Goal: Task Accomplishment & Management: Complete application form

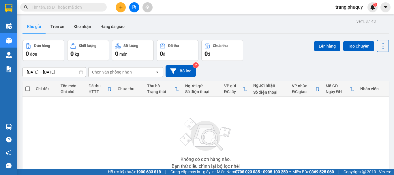
click at [118, 8] on button at bounding box center [121, 7] width 10 height 10
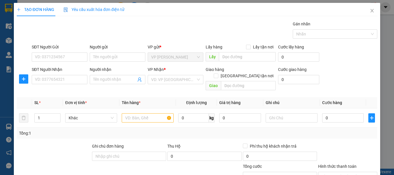
click at [60, 85] on div "SĐT Người Nhận VD: 0377654321" at bounding box center [60, 76] width 56 height 20
click at [63, 76] on input "SĐT Người Nhận" at bounding box center [60, 79] width 56 height 9
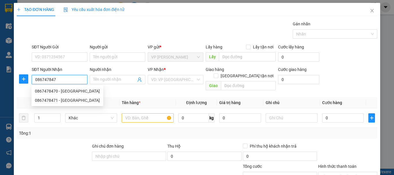
type input "0867478470"
click at [64, 88] on div "0867478470 - [GEOGRAPHIC_DATA]" at bounding box center [67, 91] width 65 height 6
type input "đức"
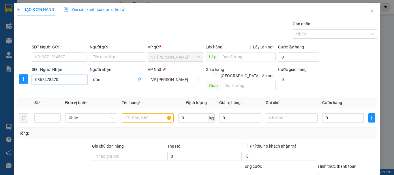
click at [172, 78] on span "VP [PERSON_NAME]" at bounding box center [175, 79] width 49 height 9
type input "0867478470"
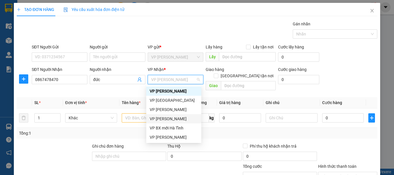
click at [171, 118] on div "VP [PERSON_NAME]" at bounding box center [174, 119] width 48 height 6
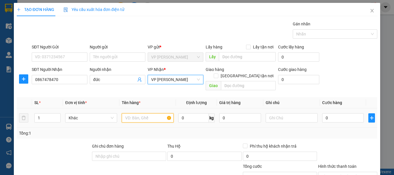
click at [132, 113] on input "text" at bounding box center [148, 117] width 52 height 9
click at [51, 114] on input "1" at bounding box center [48, 118] width 26 height 9
click at [59, 115] on span "up" at bounding box center [57, 116] width 3 height 3
type input "4"
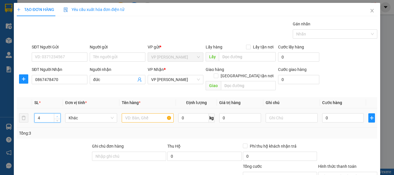
click at [59, 115] on span "up" at bounding box center [57, 116] width 3 height 3
click at [154, 113] on input "text" at bounding box center [148, 117] width 52 height 9
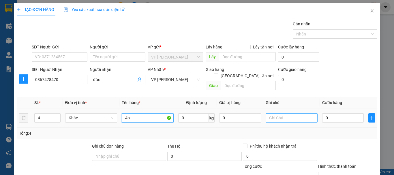
type input "4b"
click at [293, 116] on input "text" at bounding box center [291, 117] width 52 height 9
type input "j"
click at [293, 116] on input "hgk" at bounding box center [291, 117] width 52 height 9
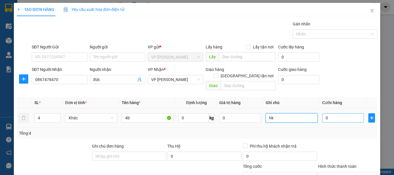
type input "hk"
click at [329, 113] on input "0" at bounding box center [343, 117] width 42 height 9
type input "4"
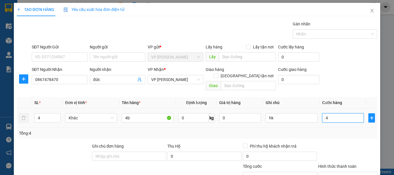
type input "40"
type input "400"
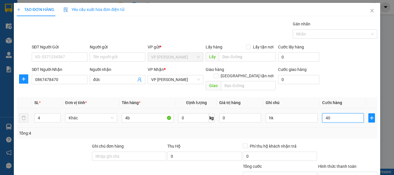
type input "400"
type input "400.000"
click at [336, 128] on div "Tổng: 4" at bounding box center [197, 133] width 360 height 11
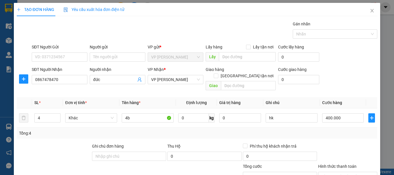
scroll to position [56, 0]
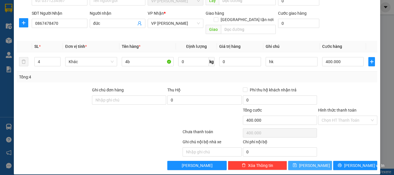
click at [311, 162] on span "[PERSON_NAME]" at bounding box center [314, 165] width 31 height 6
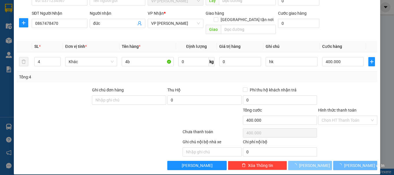
type input "1"
type input "0"
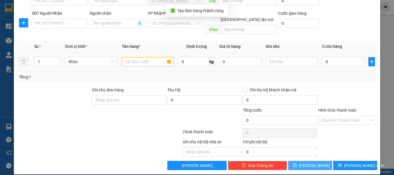
scroll to position [0, 0]
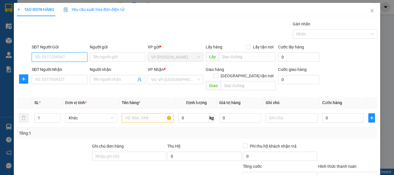
click at [63, 57] on input "SĐT Người Gửi" at bounding box center [60, 56] width 56 height 9
click at [52, 68] on div "0968862250" at bounding box center [59, 68] width 48 height 6
click at [60, 58] on input "0968862250" at bounding box center [60, 56] width 56 height 9
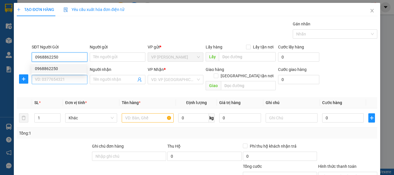
type input "0968862250"
click at [45, 77] on input "SĐT Người Nhận" at bounding box center [60, 79] width 56 height 9
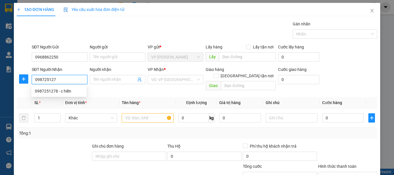
type input "0987251278"
click at [59, 91] on div "0987251278 - c hiền" at bounding box center [59, 91] width 48 height 6
type input "c hiền"
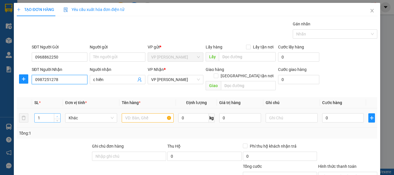
type input "0987251278"
type input "2"
click at [56, 116] on icon "up" at bounding box center [57, 117] width 2 height 2
click at [133, 116] on div at bounding box center [148, 118] width 52 height 12
click at [134, 113] on input "text" at bounding box center [148, 117] width 52 height 9
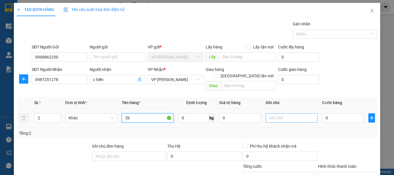
type input "2b"
click at [272, 114] on input "text" at bounding box center [291, 117] width 52 height 9
type input "hk"
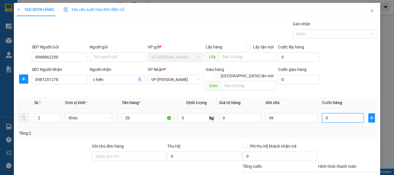
click at [331, 113] on input "0" at bounding box center [343, 117] width 42 height 9
type input "2"
type input "20"
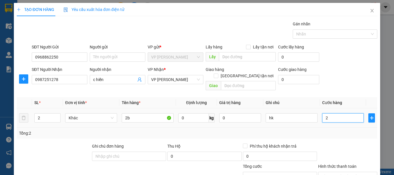
type input "20"
type input "200"
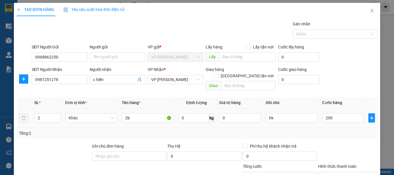
type input "200.000"
click at [335, 122] on div "SL * Đơn vị tính * Tên hàng * Định lượng Giá trị hàng Ghi chú Cước hàng 2 Khác …" at bounding box center [197, 118] width 360 height 42
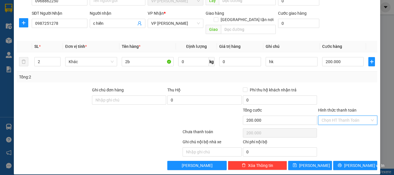
click at [329, 116] on input "Hình thức thanh toán" at bounding box center [345, 120] width 48 height 9
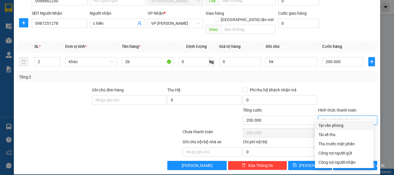
click at [327, 124] on div "Tại văn phòng" at bounding box center [344, 125] width 52 height 6
type input "0"
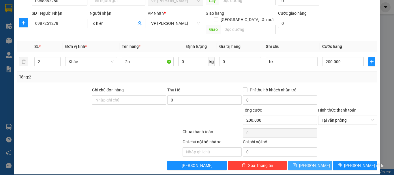
click at [310, 162] on span "[PERSON_NAME]" at bounding box center [314, 165] width 31 height 6
type input "1"
type input "0"
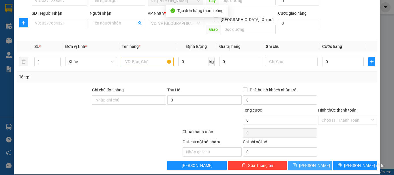
scroll to position [0, 0]
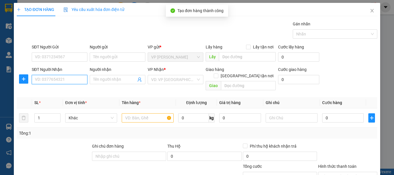
click at [54, 77] on input "SĐT Người Nhận" at bounding box center [60, 79] width 56 height 9
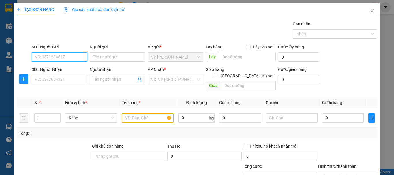
paste input "0968862250"
type input "0968862250"
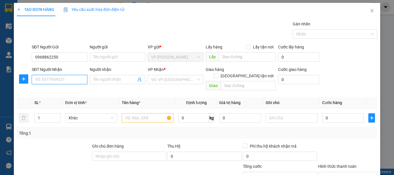
click at [57, 79] on input "SĐT Người Nhận" at bounding box center [60, 79] width 56 height 9
type input "0972589631"
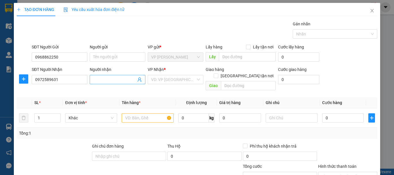
click at [113, 80] on input "Người nhận" at bounding box center [114, 79] width 43 height 6
click at [158, 80] on input "search" at bounding box center [173, 79] width 45 height 9
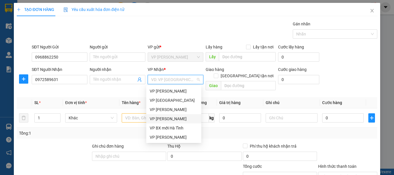
click at [173, 116] on div "VP [PERSON_NAME]" at bounding box center [174, 119] width 48 height 6
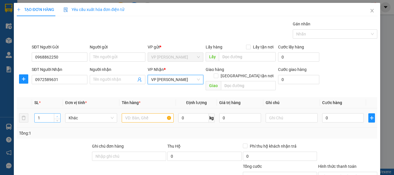
type input "2"
click at [59, 115] on span "up" at bounding box center [57, 116] width 3 height 3
drag, startPoint x: 119, startPoint y: 111, endPoint x: 130, endPoint y: 111, distance: 11.2
click at [128, 111] on td at bounding box center [147, 117] width 56 height 19
click at [130, 113] on input "text" at bounding box center [148, 117] width 52 height 9
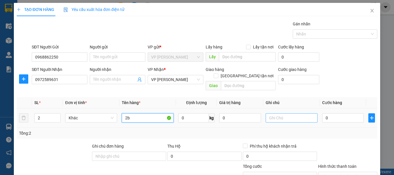
type input "2b"
click at [270, 113] on input "text" at bounding box center [291, 117] width 52 height 9
type input "hk"
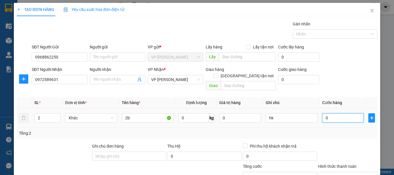
click at [331, 113] on input "0" at bounding box center [343, 117] width 42 height 9
type input "2"
type input "20"
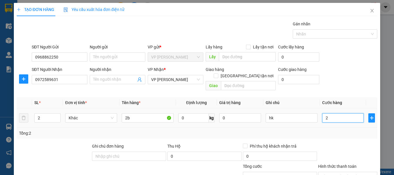
type input "20"
type input "200"
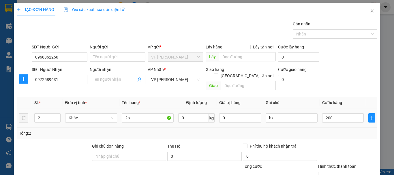
type input "200.000"
click at [337, 120] on td "200.000" at bounding box center [343, 117] width 46 height 19
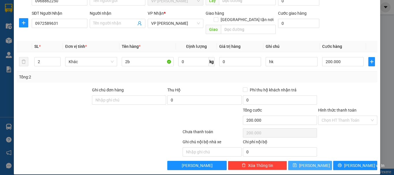
click at [318, 161] on button "[PERSON_NAME]" at bounding box center [310, 165] width 44 height 9
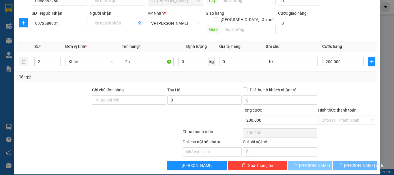
type input "1"
type input "0"
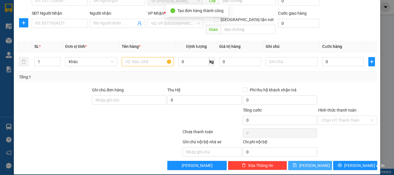
scroll to position [0, 0]
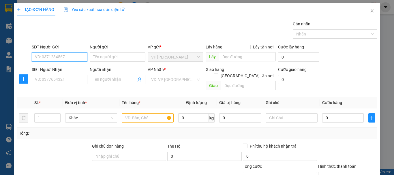
click at [57, 54] on input "SĐT Người Gửi" at bounding box center [60, 56] width 56 height 9
click at [48, 67] on div "0367054133" at bounding box center [59, 68] width 48 height 6
type input "0367054133"
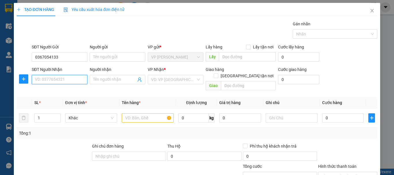
click at [45, 81] on input "SĐT Người Nhận" at bounding box center [60, 79] width 56 height 9
type input "0989794024"
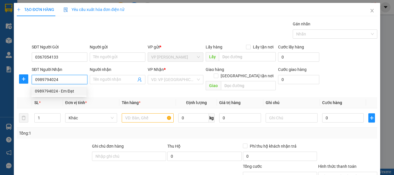
click at [66, 90] on div "0989794024 - Em Đạt" at bounding box center [59, 91] width 48 height 6
type input "Em Đạt"
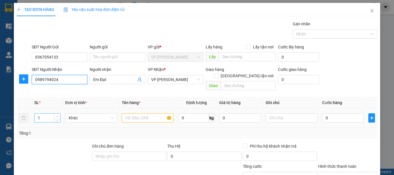
type input "0989794024"
click at [60, 114] on span "Increase Value" at bounding box center [57, 116] width 6 height 5
click at [59, 114] on span "Increase Value" at bounding box center [57, 116] width 6 height 5
type input "5"
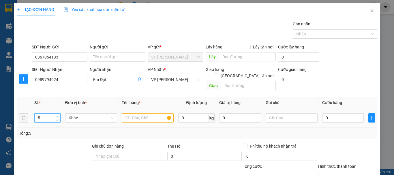
click at [59, 114] on span "Increase Value" at bounding box center [57, 116] width 6 height 5
click at [128, 113] on input "text" at bounding box center [148, 117] width 52 height 9
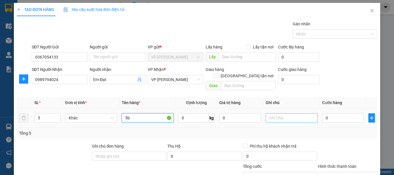
type input "5b"
click at [295, 113] on input "text" at bounding box center [291, 117] width 52 height 9
type input "tùng"
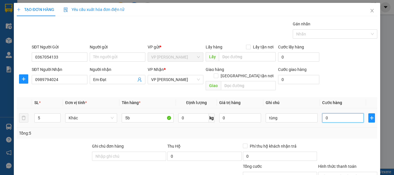
click at [335, 113] on input "0" at bounding box center [343, 117] width 42 height 9
type input "5"
type input "50"
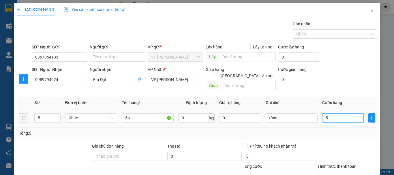
type input "50"
type input "500"
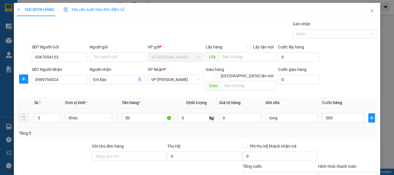
type input "500.000"
click at [336, 116] on div "500.000" at bounding box center [343, 118] width 42 height 12
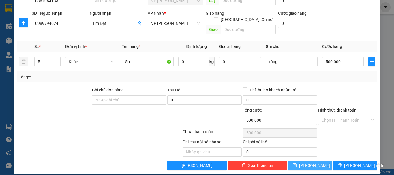
click at [310, 163] on button "[PERSON_NAME]" at bounding box center [310, 165] width 44 height 9
type input "1"
type input "0"
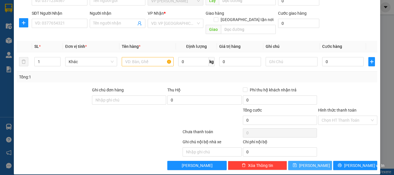
scroll to position [27, 0]
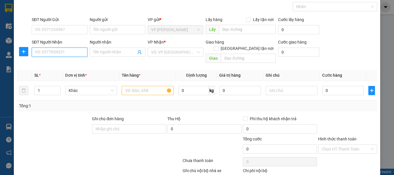
click at [57, 54] on input "SĐT Người Nhận" at bounding box center [60, 52] width 56 height 9
click at [103, 53] on input "Người nhận" at bounding box center [114, 52] width 43 height 6
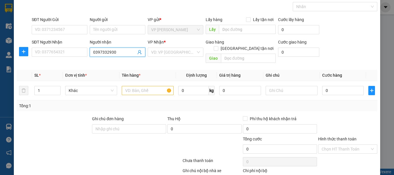
type input "0397332930"
click at [128, 70] on th "Tên hàng *" at bounding box center [147, 75] width 56 height 11
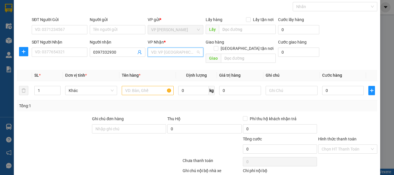
click at [168, 53] on input "search" at bounding box center [173, 52] width 45 height 9
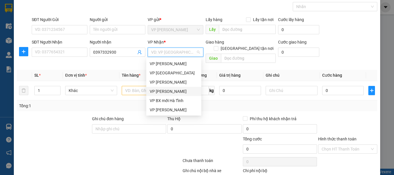
click at [170, 88] on div "VP [PERSON_NAME]" at bounding box center [174, 91] width 48 height 6
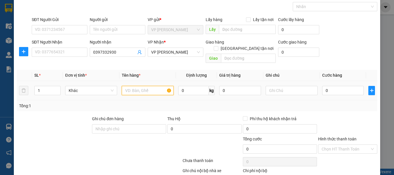
click at [136, 86] on input "text" at bounding box center [148, 90] width 52 height 9
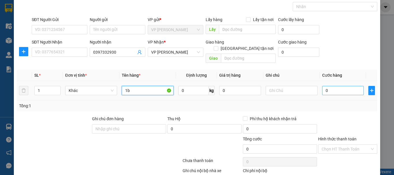
type input "1b"
click at [330, 86] on input "0" at bounding box center [343, 90] width 42 height 9
type input "1"
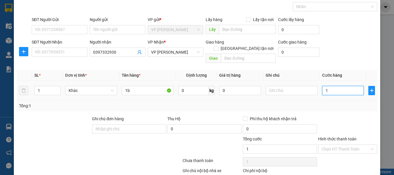
type input "10"
type input "100"
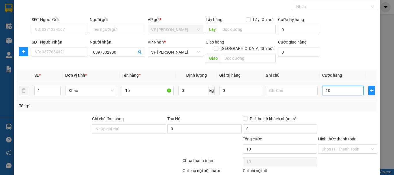
type input "100"
type input "100.000"
click at [288, 86] on input "text" at bounding box center [291, 90] width 52 height 9
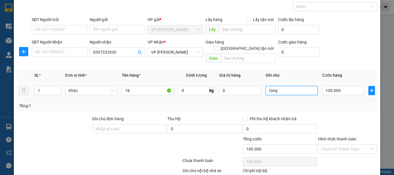
type input "tùng"
click at [306, 103] on div "Tổng: 1" at bounding box center [197, 106] width 356 height 6
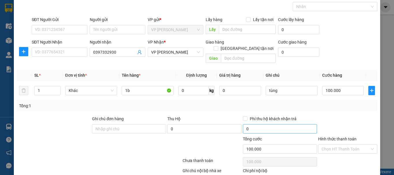
scroll to position [56, 0]
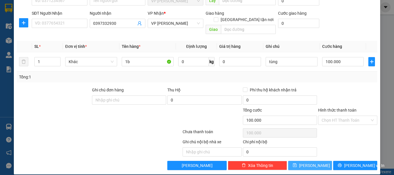
click at [315, 161] on button "[PERSON_NAME]" at bounding box center [310, 165] width 44 height 9
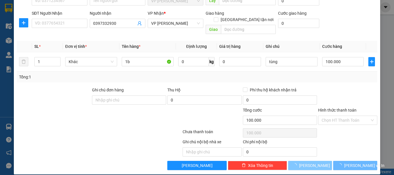
type input "0"
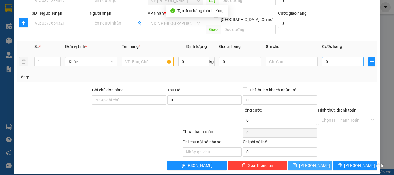
scroll to position [0, 0]
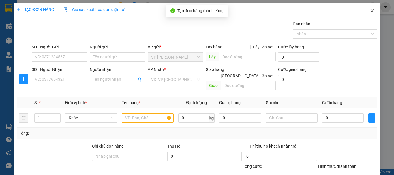
click at [370, 9] on icon "close" at bounding box center [372, 10] width 5 height 5
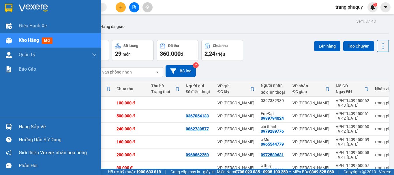
click at [10, 41] on img at bounding box center [9, 40] width 6 height 6
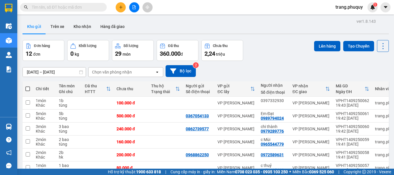
click at [121, 71] on div "Chọn văn phòng nhận" at bounding box center [112, 72] width 40 height 6
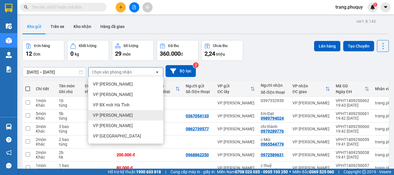
click at [114, 113] on span "VP [PERSON_NAME]" at bounding box center [113, 115] width 40 height 6
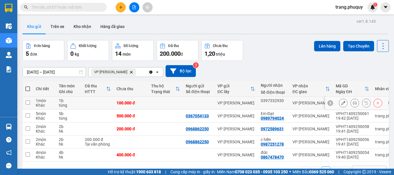
scroll to position [27, 0]
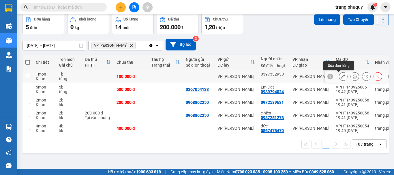
click at [341, 75] on icon at bounding box center [343, 76] width 4 height 4
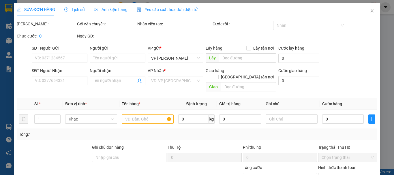
type input "0397332930"
type input "100.000"
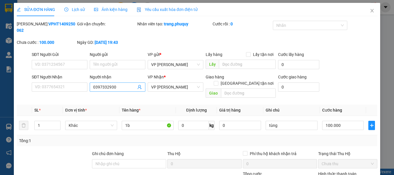
click at [113, 84] on input "0397332930" at bounding box center [114, 87] width 43 height 6
click at [58, 82] on input "SĐT Người Nhận" at bounding box center [60, 86] width 56 height 9
paste input "0397332930"
type input "0397332930"
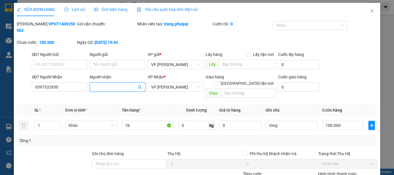
click at [107, 84] on input "Người nhận" at bounding box center [114, 87] width 43 height 6
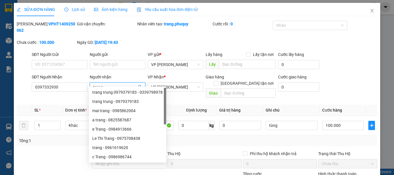
type input "trang"
click at [176, 105] on th "Định lượng" at bounding box center [196, 110] width 41 height 11
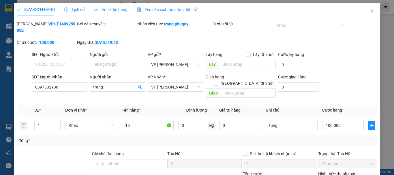
scroll to position [57, 0]
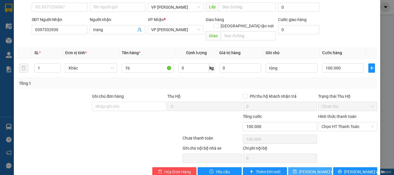
click at [314, 169] on span "[PERSON_NAME] thay đổi" at bounding box center [322, 172] width 46 height 6
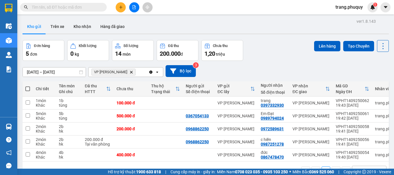
click at [31, 84] on th at bounding box center [27, 88] width 10 height 15
click at [28, 90] on span at bounding box center [27, 88] width 5 height 5
click at [28, 86] on input "checkbox" at bounding box center [28, 86] width 0 height 0
checkbox input "true"
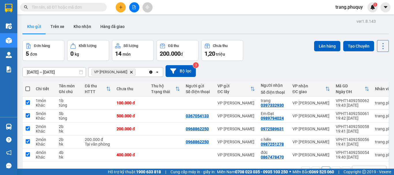
checkbox input "true"
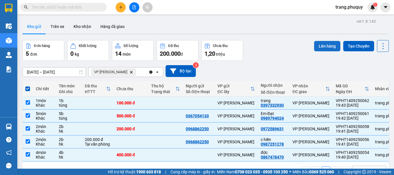
click at [321, 48] on button "Lên hàng" at bounding box center [327, 46] width 26 height 10
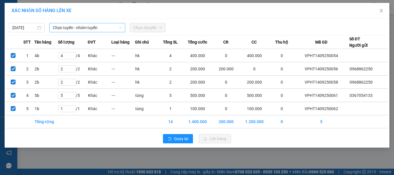
click at [67, 27] on span "Chọn tuyến - nhóm tuyến" at bounding box center [87, 27] width 69 height 9
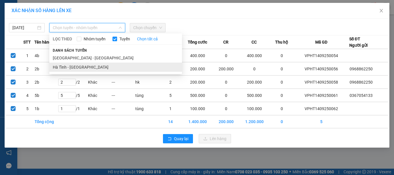
click at [72, 67] on li "Hà Tĩnh - [GEOGRAPHIC_DATA]" at bounding box center [115, 67] width 133 height 9
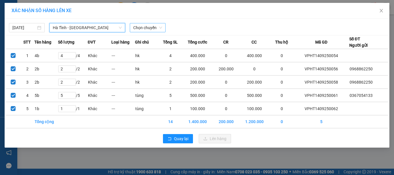
click at [142, 24] on span "Chọn chuyến" at bounding box center [147, 27] width 29 height 9
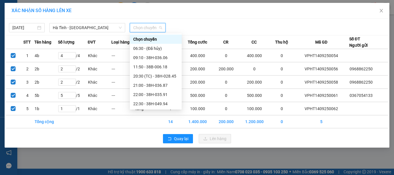
scroll to position [28, 0]
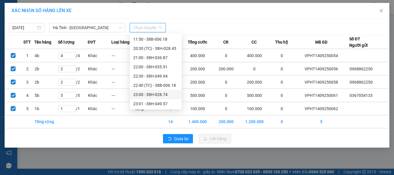
click at [157, 93] on div "23:00 - 38H-028.74" at bounding box center [155, 94] width 45 height 6
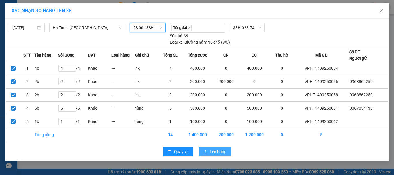
click at [213, 152] on span "Lên hàng" at bounding box center [218, 151] width 17 height 6
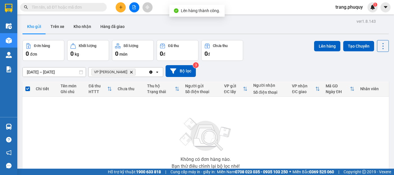
click at [130, 3] on div at bounding box center [133, 7] width 43 height 10
click at [131, 6] on button at bounding box center [134, 7] width 10 height 10
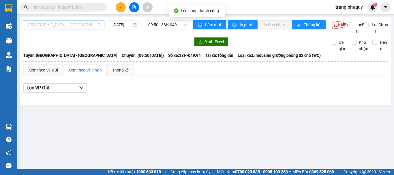
drag, startPoint x: 65, startPoint y: 24, endPoint x: 60, endPoint y: 34, distance: 10.8
click at [65, 24] on span "[GEOGRAPHIC_DATA] - [GEOGRAPHIC_DATA]" at bounding box center [64, 24] width 74 height 9
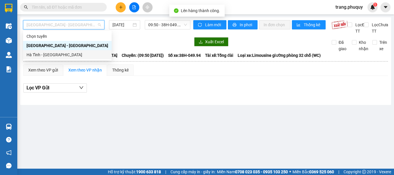
click at [46, 54] on div "Hà Tĩnh - [GEOGRAPHIC_DATA]" at bounding box center [68, 55] width 82 height 6
type input "[DATE]"
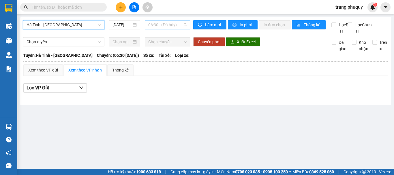
click at [150, 28] on span "06:30 - (Đã hủy)" at bounding box center [167, 24] width 39 height 9
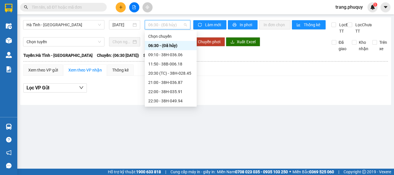
scroll to position [28, 0]
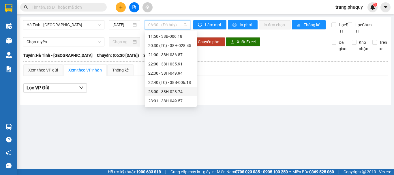
click at [172, 89] on div "23:00 - 38H-028.74" at bounding box center [170, 91] width 45 height 6
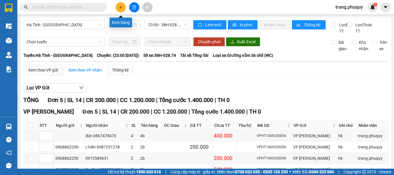
click at [117, 5] on button at bounding box center [121, 7] width 10 height 10
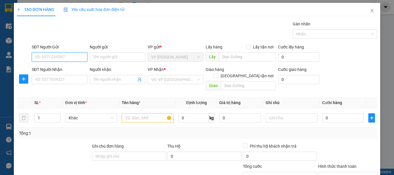
click at [52, 58] on input "SĐT Người Gửi" at bounding box center [60, 56] width 56 height 9
type input "0974994064"
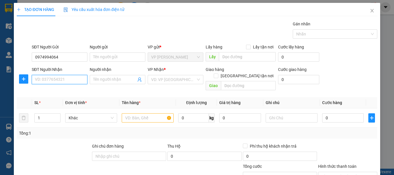
click at [56, 81] on input "SĐT Người Nhận" at bounding box center [60, 79] width 56 height 9
type input "0983531518"
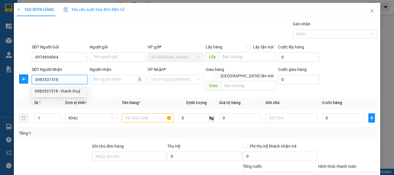
click at [68, 93] on div "0983531518 - thanh thuỷ" at bounding box center [59, 91] width 48 height 6
type input "thanh thuỷ"
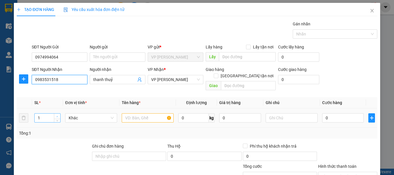
type input "0983531518"
type input "2"
click at [59, 115] on span "up" at bounding box center [57, 116] width 3 height 3
click at [140, 113] on input "text" at bounding box center [148, 117] width 52 height 9
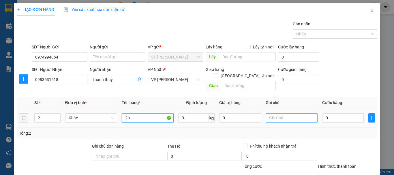
type input "2b"
click at [293, 113] on input "text" at bounding box center [291, 117] width 52 height 9
type input "hk"
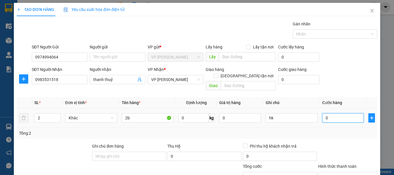
click at [323, 113] on input "0" at bounding box center [343, 117] width 42 height 9
type input "5"
type input "0"
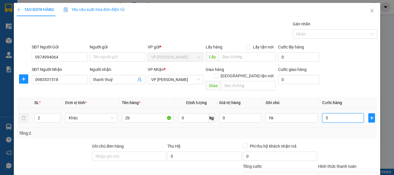
type input "0"
type input "02"
type input "2"
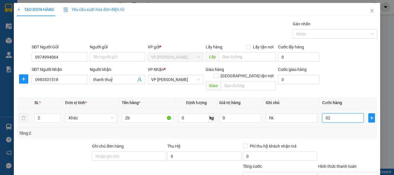
type input "020"
type input "20"
type input "0.200"
type input "200"
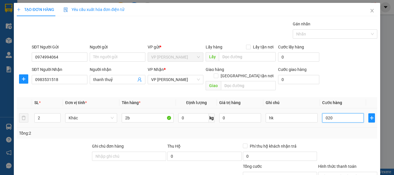
type input "200"
type input "200.000"
click at [329, 116] on div "200.000" at bounding box center [343, 118] width 42 height 12
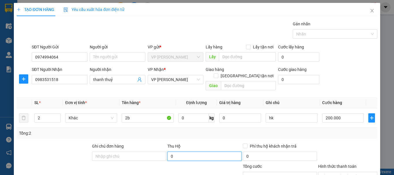
click at [199, 152] on input "0" at bounding box center [204, 156] width 74 height 9
type input "2.100.000"
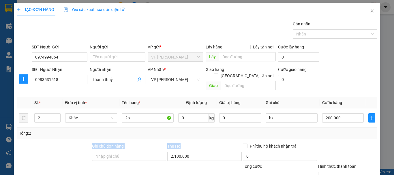
click at [204, 132] on div "Transit Pickup Surcharge Ids Transit Deliver Surcharge Ids Transit Deliver Surc…" at bounding box center [197, 124] width 360 height 206
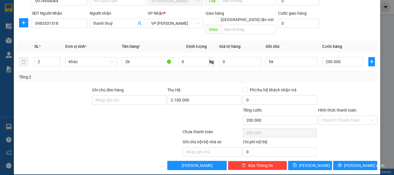
click at [203, 108] on div at bounding box center [212, 117] width 60 height 20
click at [304, 161] on button "[PERSON_NAME]" at bounding box center [310, 165] width 44 height 9
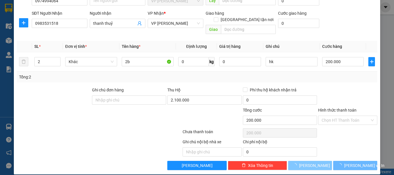
type input "1"
type input "0"
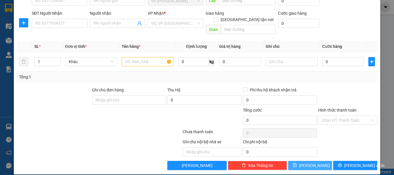
scroll to position [0, 0]
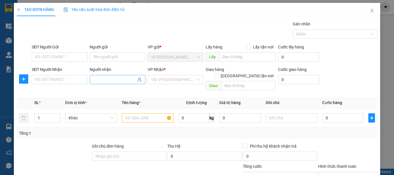
click at [109, 81] on input "Người nhận" at bounding box center [114, 79] width 43 height 6
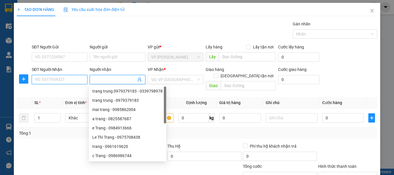
click at [59, 80] on input "SĐT Người Nhận" at bounding box center [60, 79] width 56 height 9
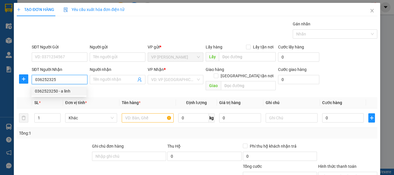
click at [55, 89] on div "0362523250 - a linh" at bounding box center [59, 91] width 48 height 6
type input "0362523250"
type input "a linh"
type input "0362523250"
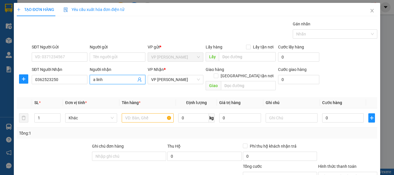
click at [113, 80] on input "a linh" at bounding box center [114, 79] width 43 height 6
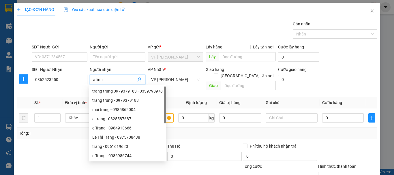
click at [113, 80] on input "a linh" at bounding box center [114, 79] width 43 height 6
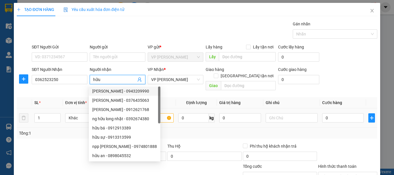
type input "hữu"
click at [176, 97] on th "Định lượng" at bounding box center [196, 102] width 41 height 11
click at [172, 72] on div "VP Nhận *" at bounding box center [176, 69] width 56 height 6
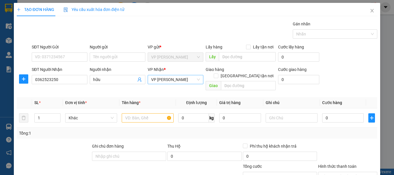
click at [170, 81] on span "VP [PERSON_NAME]" at bounding box center [175, 79] width 49 height 9
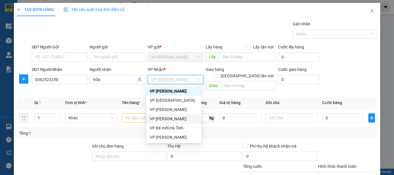
click at [171, 115] on div "VP [PERSON_NAME]" at bounding box center [173, 118] width 55 height 9
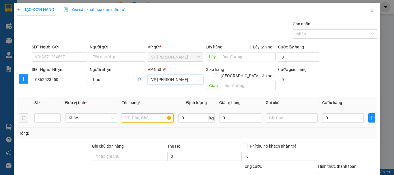
click at [147, 113] on input "text" at bounding box center [148, 117] width 52 height 9
type input "2"
click at [56, 116] on icon "up" at bounding box center [57, 117] width 2 height 2
click at [134, 113] on input "text" at bounding box center [148, 117] width 52 height 9
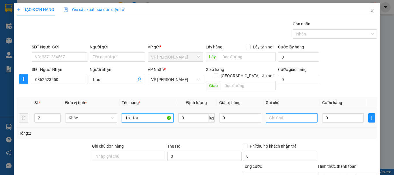
type input "1b+1ot"
click at [275, 113] on input "text" at bounding box center [291, 117] width 52 height 9
type input "hk"
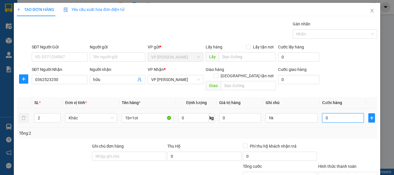
click at [325, 113] on input "0" at bounding box center [343, 117] width 42 height 9
type input "1"
type input "15"
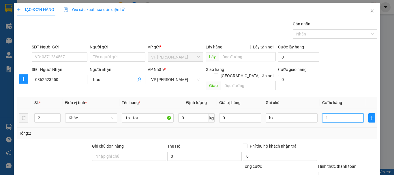
type input "15"
type input "150"
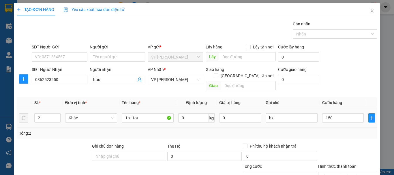
type input "150.000"
click at [327, 122] on div "SL * Đơn vị tính * Tên hàng * Định lượng Giá trị hàng Ghi chú Cước hàng 2 Khác …" at bounding box center [197, 118] width 360 height 42
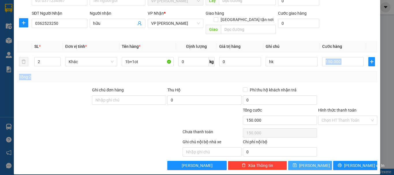
click at [311, 162] on span "[PERSON_NAME]" at bounding box center [314, 165] width 31 height 6
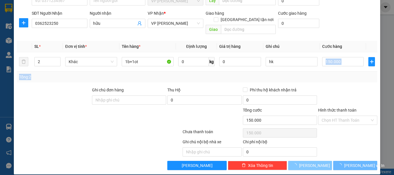
type input "1"
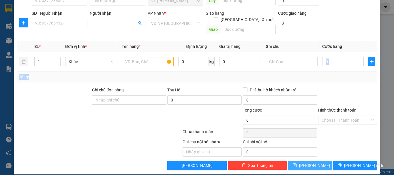
scroll to position [0, 0]
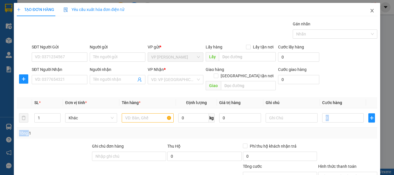
click at [370, 12] on icon "close" at bounding box center [371, 10] width 3 height 3
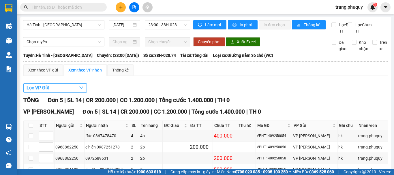
click at [74, 93] on button "Lọc VP Gửi" at bounding box center [54, 87] width 63 height 9
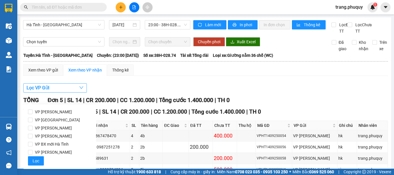
click at [74, 93] on button "Lọc VP Gửi" at bounding box center [54, 87] width 63 height 9
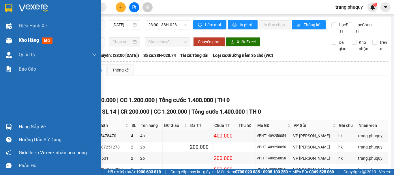
click at [9, 39] on img at bounding box center [9, 40] width 6 height 6
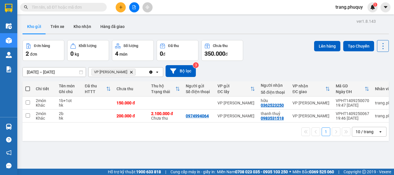
click at [116, 4] on div at bounding box center [133, 7] width 43 height 10
click at [120, 6] on icon "plus" at bounding box center [121, 7] width 4 height 4
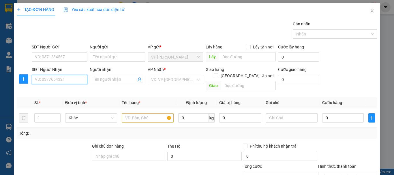
click at [62, 81] on input "SĐT Người Nhận" at bounding box center [60, 79] width 56 height 9
click at [62, 91] on div "0966078818 - chúc linh" at bounding box center [59, 91] width 48 height 6
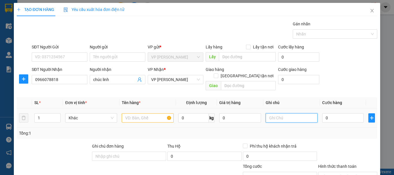
click at [287, 113] on input "text" at bounding box center [291, 117] width 52 height 9
click at [56, 116] on icon "up" at bounding box center [57, 117] width 2 height 2
click at [138, 113] on input "text" at bounding box center [148, 117] width 52 height 9
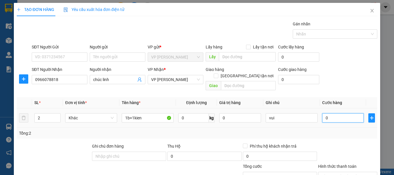
click at [330, 113] on input "0" at bounding box center [343, 117] width 42 height 9
click at [326, 128] on div "Tổng: 2" at bounding box center [197, 133] width 360 height 11
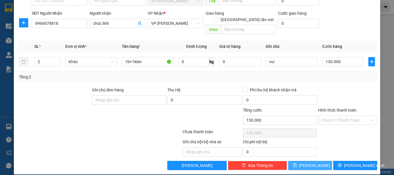
click at [318, 161] on button "[PERSON_NAME]" at bounding box center [310, 165] width 44 height 9
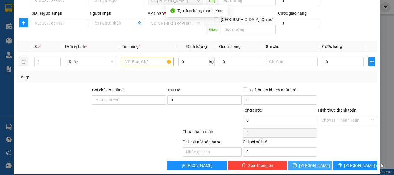
scroll to position [0, 0]
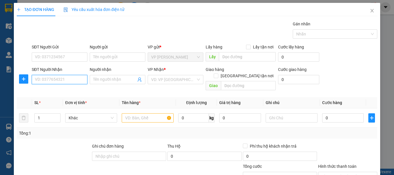
click at [51, 80] on input "SĐT Người Nhận" at bounding box center [60, 79] width 56 height 9
click at [42, 92] on div "0379729788" at bounding box center [59, 91] width 48 height 6
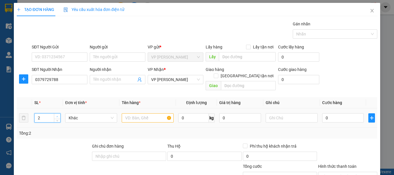
drag, startPoint x: 57, startPoint y: 109, endPoint x: 137, endPoint y: 117, distance: 80.2
click at [58, 115] on span "up" at bounding box center [57, 116] width 3 height 3
click at [140, 113] on input "text" at bounding box center [148, 117] width 52 height 9
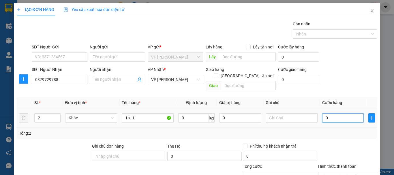
click at [326, 113] on input "0" at bounding box center [343, 117] width 42 height 9
click at [274, 113] on input "text" at bounding box center [291, 117] width 52 height 9
click at [325, 113] on input "0" at bounding box center [343, 117] width 42 height 9
click at [321, 130] on div "Tổng: 2" at bounding box center [197, 133] width 356 height 6
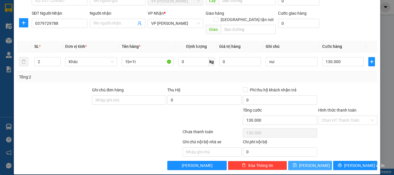
click at [305, 161] on button "[PERSON_NAME]" at bounding box center [310, 165] width 44 height 9
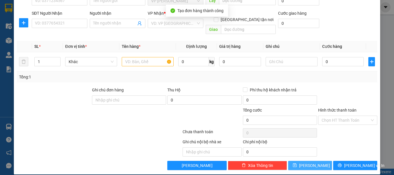
scroll to position [0, 0]
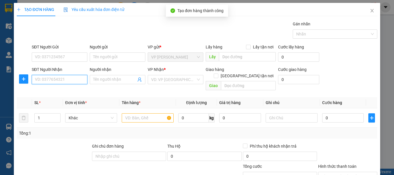
click at [52, 78] on input "SĐT Người Nhận" at bounding box center [60, 79] width 56 height 9
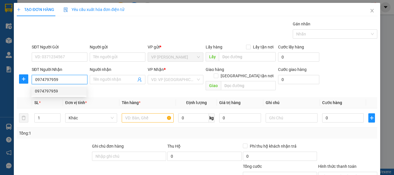
click at [48, 92] on div "0974797959" at bounding box center [59, 91] width 48 height 6
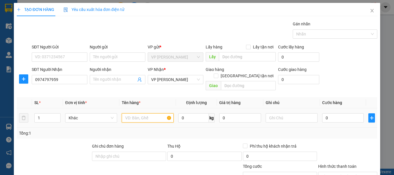
click at [138, 113] on input "text" at bounding box center [148, 117] width 52 height 9
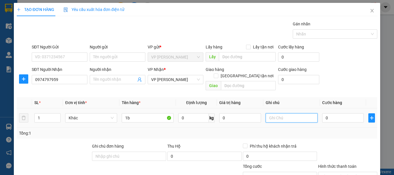
click at [288, 114] on input "text" at bounding box center [291, 117] width 52 height 9
click at [328, 113] on input "0" at bounding box center [343, 117] width 42 height 9
click at [323, 130] on div "Tổng: 1" at bounding box center [197, 133] width 356 height 6
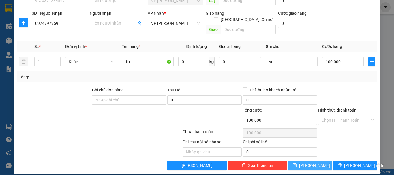
click at [304, 161] on button "[PERSON_NAME]" at bounding box center [310, 165] width 44 height 9
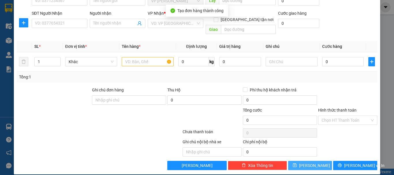
scroll to position [0, 0]
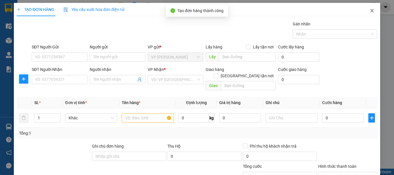
click at [370, 10] on icon "close" at bounding box center [371, 10] width 3 height 3
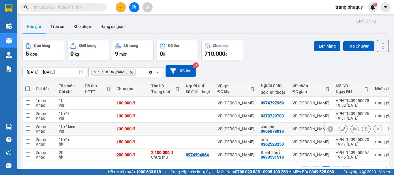
scroll to position [27, 0]
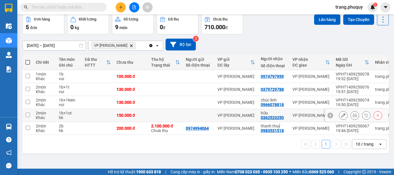
drag, startPoint x: 28, startPoint y: 115, endPoint x: 26, endPoint y: 122, distance: 7.3
click at [28, 115] on input "checkbox" at bounding box center [28, 115] width 4 height 4
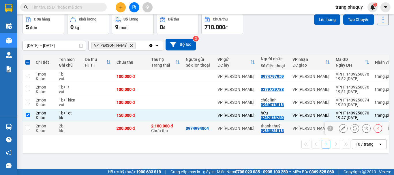
click at [26, 128] on input "checkbox" at bounding box center [28, 128] width 4 height 4
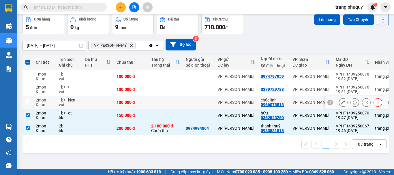
click at [27, 102] on input "checkbox" at bounding box center [28, 102] width 4 height 4
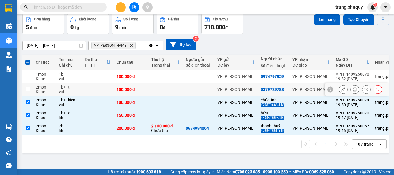
click at [31, 91] on td at bounding box center [27, 89] width 10 height 13
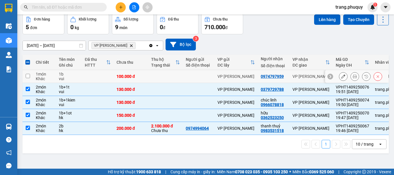
click at [28, 76] on input "checkbox" at bounding box center [28, 76] width 4 height 4
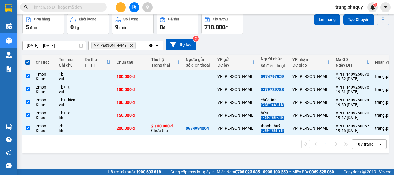
scroll to position [0, 0]
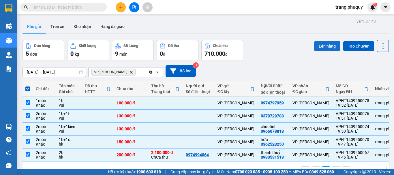
click at [318, 46] on button "Lên hàng" at bounding box center [327, 46] width 26 height 10
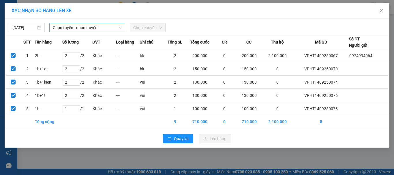
click at [69, 25] on span "Chọn tuyến - nhóm tuyến" at bounding box center [87, 27] width 69 height 9
click at [73, 27] on span "Chọn tuyến - nhóm tuyến" at bounding box center [87, 27] width 69 height 9
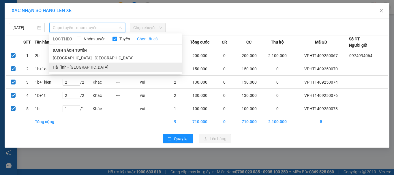
click at [69, 68] on li "Hà Tĩnh - [GEOGRAPHIC_DATA]" at bounding box center [115, 67] width 133 height 9
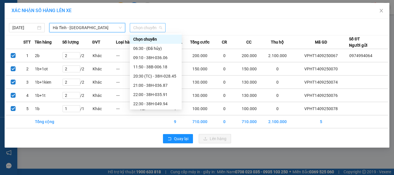
click at [139, 28] on span "Chọn chuyến" at bounding box center [147, 27] width 29 height 9
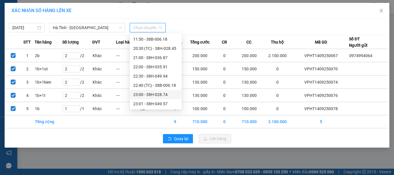
click at [159, 95] on div "23:00 - 38H-028.74" at bounding box center [155, 94] width 45 height 6
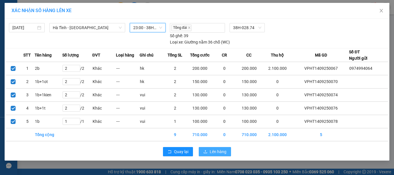
click at [214, 152] on span "Lên hàng" at bounding box center [218, 151] width 17 height 6
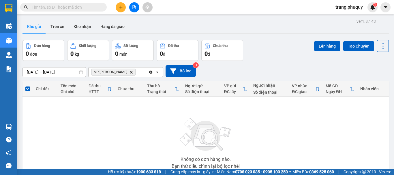
click at [130, 71] on icon "VP Trần Quốc Hoàn, close by backspace" at bounding box center [131, 72] width 3 height 3
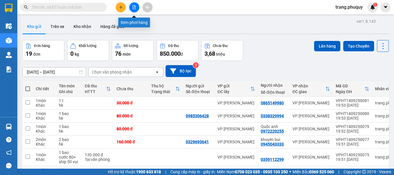
click at [134, 6] on icon "file-add" at bounding box center [134, 7] width 3 height 4
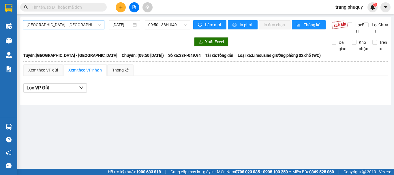
click at [36, 28] on span "[GEOGRAPHIC_DATA] - [GEOGRAPHIC_DATA]" at bounding box center [64, 24] width 74 height 9
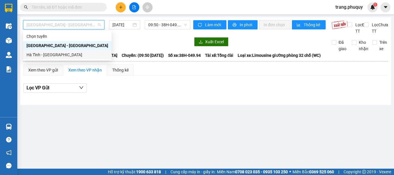
click at [40, 54] on div "Hà Tĩnh - [GEOGRAPHIC_DATA]" at bounding box center [68, 55] width 82 height 6
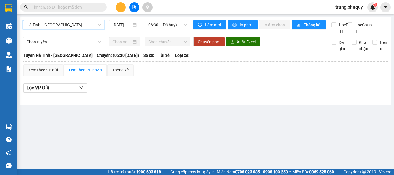
click at [155, 26] on span "06:30 - (Đã hủy)" at bounding box center [167, 24] width 39 height 9
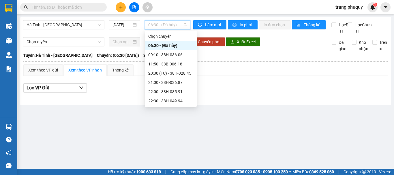
scroll to position [28, 0]
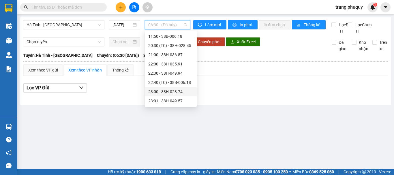
click at [178, 93] on div "23:00 - 38H-028.74" at bounding box center [170, 91] width 45 height 6
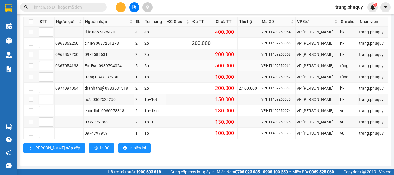
scroll to position [81, 0]
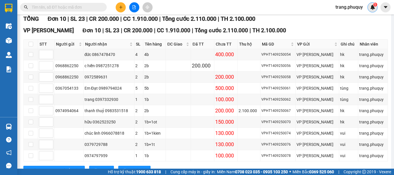
click at [370, 5] on img at bounding box center [372, 7] width 5 height 5
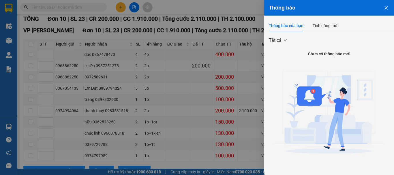
click at [384, 8] on icon "close" at bounding box center [386, 7] width 5 height 5
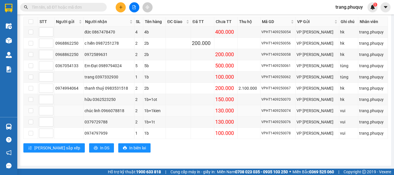
scroll to position [0, 0]
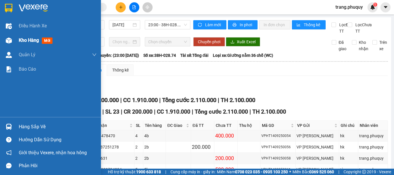
click at [10, 38] on img at bounding box center [9, 40] width 6 height 6
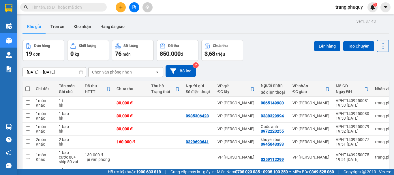
click at [29, 89] on span at bounding box center [27, 88] width 5 height 5
click at [28, 86] on input "checkbox" at bounding box center [28, 86] width 0 height 0
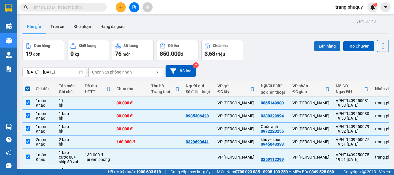
click at [325, 46] on button "Lên hàng" at bounding box center [327, 46] width 26 height 10
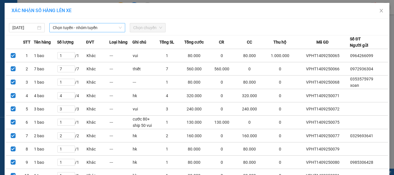
click at [69, 29] on span "Chọn tuyến - nhóm tuyến" at bounding box center [87, 27] width 69 height 9
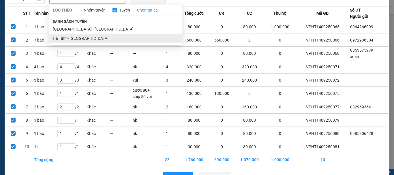
click at [72, 36] on ul "[GEOGRAPHIC_DATA] - [GEOGRAPHIC_DATA] - [GEOGRAPHIC_DATA]" at bounding box center [115, 33] width 133 height 18
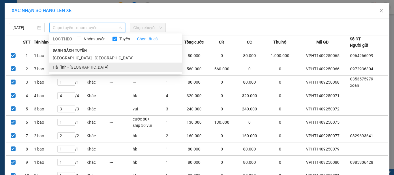
click at [69, 68] on li "Hà Tĩnh - [GEOGRAPHIC_DATA]" at bounding box center [115, 67] width 133 height 9
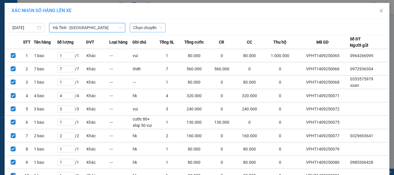
click at [156, 28] on span "Chọn chuyến" at bounding box center [147, 27] width 29 height 9
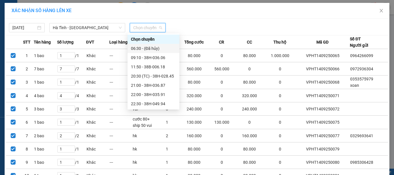
scroll to position [28, 0]
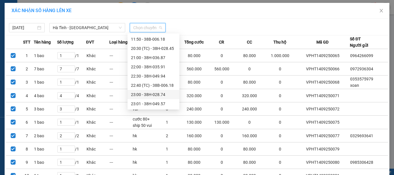
click at [154, 94] on div "23:00 - 38H-028.74" at bounding box center [153, 94] width 45 height 6
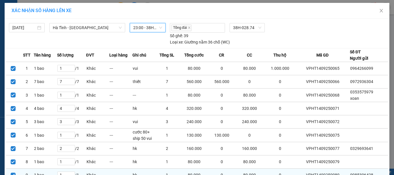
scroll to position [59, 0]
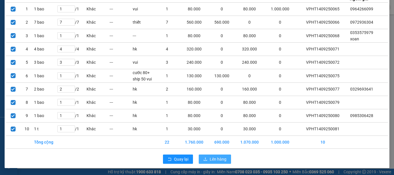
click at [218, 162] on span "Lên hàng" at bounding box center [218, 159] width 17 height 6
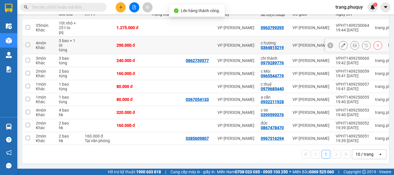
scroll to position [22, 0]
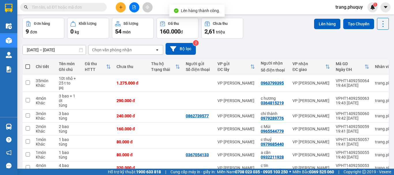
click at [29, 65] on span at bounding box center [27, 66] width 5 height 5
click at [28, 64] on input "checkbox" at bounding box center [28, 64] width 0 height 0
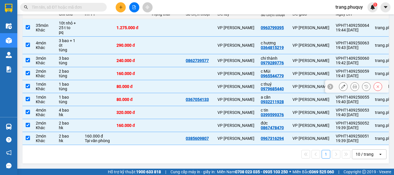
scroll to position [0, 0]
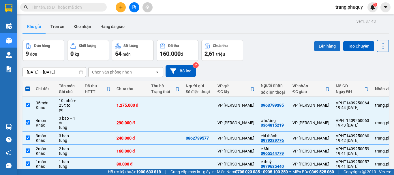
click at [320, 46] on button "Lên hàng" at bounding box center [327, 46] width 26 height 10
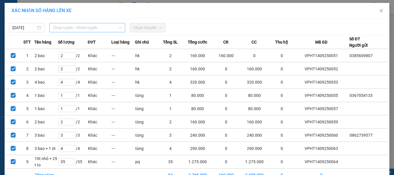
click at [68, 30] on span "Chọn tuyến - nhóm tuyến" at bounding box center [87, 27] width 69 height 9
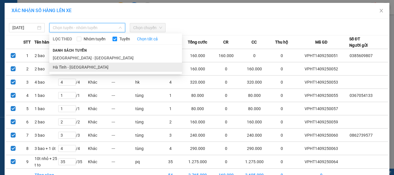
click at [61, 66] on li "Hà Tĩnh - [GEOGRAPHIC_DATA]" at bounding box center [115, 67] width 133 height 9
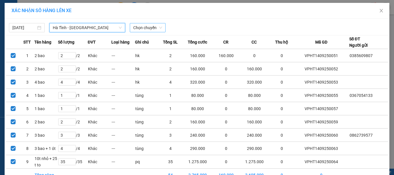
click at [152, 29] on span "Chọn chuyến" at bounding box center [147, 27] width 29 height 9
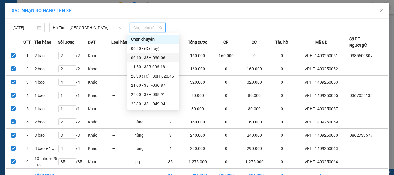
scroll to position [28, 0]
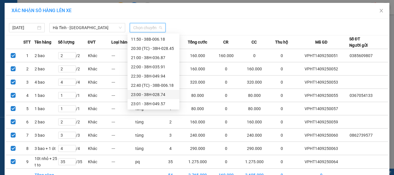
drag, startPoint x: 150, startPoint y: 94, endPoint x: 150, endPoint y: 91, distance: 3.5
click at [150, 94] on div "23:00 - 38H-028.74" at bounding box center [153, 94] width 45 height 6
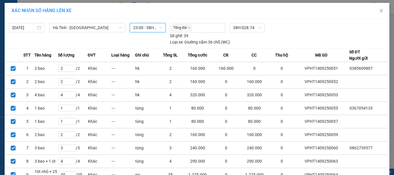
scroll to position [46, 0]
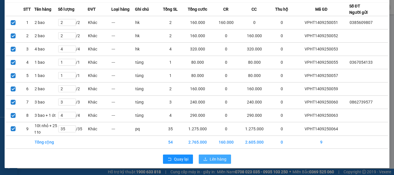
click at [210, 158] on span "Lên hàng" at bounding box center [218, 159] width 17 height 6
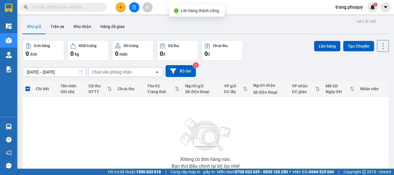
click at [135, 6] on icon "file-add" at bounding box center [134, 7] width 4 height 4
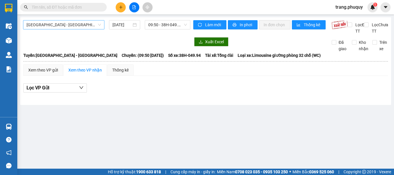
click at [43, 22] on span "[GEOGRAPHIC_DATA] - [GEOGRAPHIC_DATA]" at bounding box center [64, 24] width 74 height 9
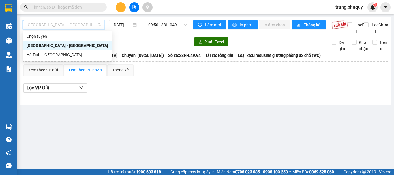
click at [40, 50] on div "[GEOGRAPHIC_DATA] - [GEOGRAPHIC_DATA]" at bounding box center [67, 45] width 88 height 9
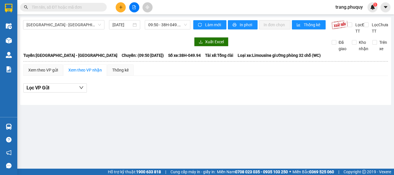
click at [41, 46] on div at bounding box center [106, 41] width 167 height 9
click at [52, 24] on span "[GEOGRAPHIC_DATA] - [GEOGRAPHIC_DATA]" at bounding box center [64, 24] width 74 height 9
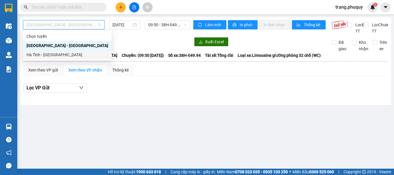
click at [44, 57] on div "Hà Tĩnh - [GEOGRAPHIC_DATA]" at bounding box center [68, 55] width 82 height 6
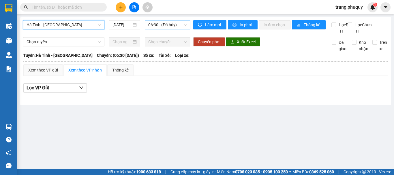
click at [158, 25] on span "06:30 - (Đã hủy)" at bounding box center [167, 24] width 39 height 9
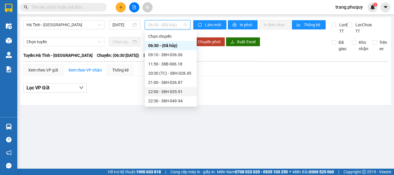
scroll to position [28, 0]
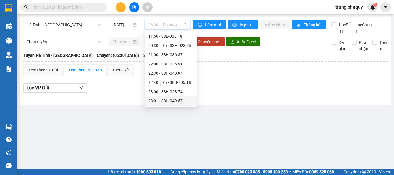
click at [176, 100] on div "23:01 - 38H-049.57" at bounding box center [170, 101] width 45 height 6
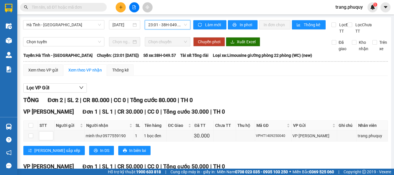
scroll to position [58, 0]
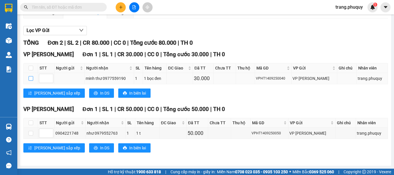
click at [30, 81] on input "checkbox" at bounding box center [31, 78] width 5 height 5
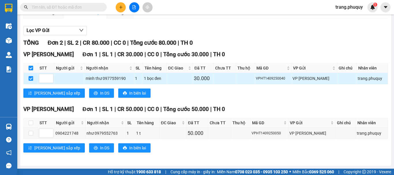
click at [92, 82] on div "minh thư 0977559190" at bounding box center [109, 78] width 47 height 6
click at [47, 79] on span "Increase Value" at bounding box center [50, 76] width 6 height 5
click at [119, 82] on div "minh thư 0977559190" at bounding box center [109, 78] width 47 height 6
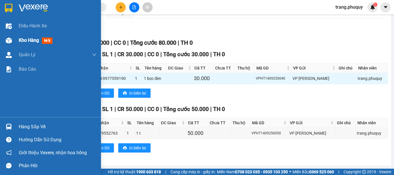
click at [10, 40] on img at bounding box center [9, 40] width 6 height 6
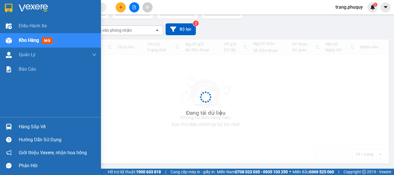
scroll to position [42, 0]
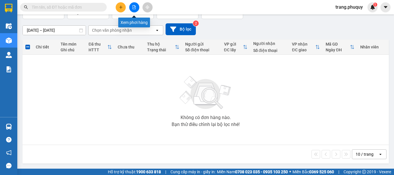
click at [135, 4] on button at bounding box center [134, 7] width 10 height 10
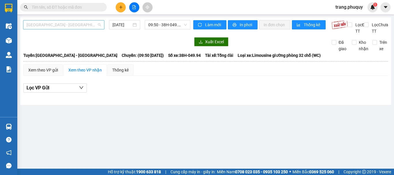
click at [68, 28] on span "[GEOGRAPHIC_DATA] - [GEOGRAPHIC_DATA]" at bounding box center [64, 24] width 74 height 9
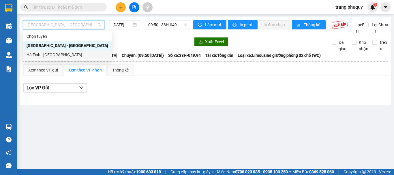
click at [44, 55] on div "Hà Tĩnh - [GEOGRAPHIC_DATA]" at bounding box center [68, 55] width 82 height 6
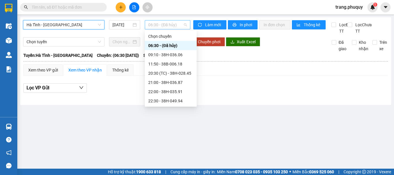
click at [160, 23] on span "06:30 - (Đã hủy)" at bounding box center [167, 24] width 39 height 9
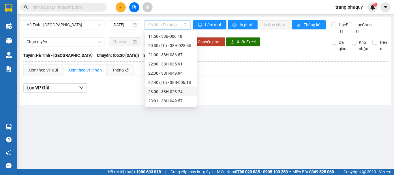
click at [171, 89] on div "23:00 - 38H-028.74" at bounding box center [170, 91] width 45 height 6
